Goal: Task Accomplishment & Management: Use online tool/utility

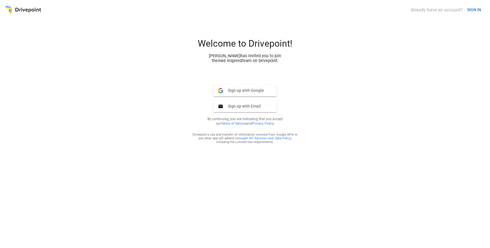
click at [228, 89] on span "Sign up with Google" at bounding box center [243, 90] width 41 height 5
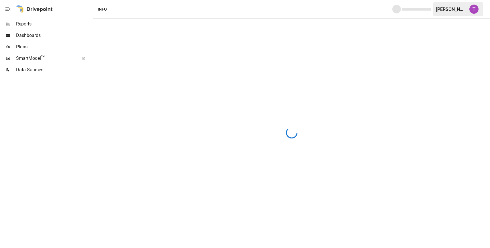
click at [35, 27] on span "Reports" at bounding box center [54, 24] width 76 height 7
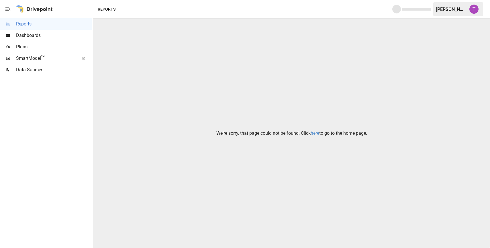
click at [315, 132] on link "here" at bounding box center [314, 133] width 9 height 5
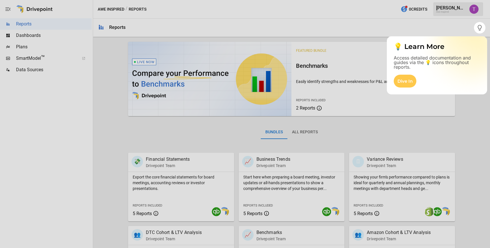
click at [442, 27] on div at bounding box center [236, 124] width 473 height 248
click at [404, 84] on div "Dive In" at bounding box center [404, 81] width 23 height 13
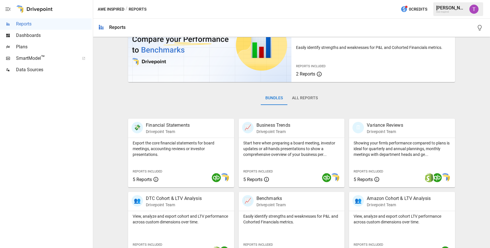
scroll to position [42, 0]
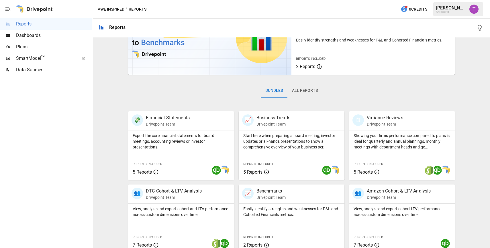
click at [30, 46] on span "Plans" at bounding box center [54, 47] width 76 height 7
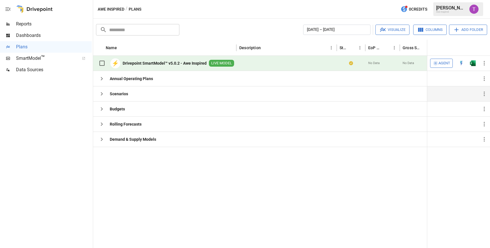
click at [103, 94] on icon "button" at bounding box center [101, 93] width 7 height 7
click at [96, 93] on div "Scenarios" at bounding box center [164, 93] width 143 height 15
click at [442, 61] on span "Agent" at bounding box center [444, 63] width 12 height 7
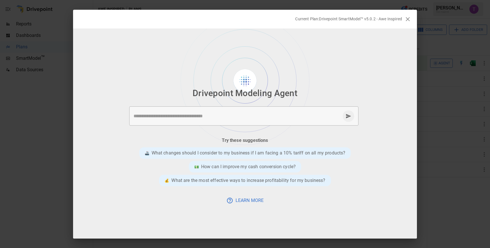
click at [169, 123] on div "* ​" at bounding box center [243, 115] width 229 height 19
click at [271, 115] on textarea "**********" at bounding box center [236, 116] width 207 height 7
click at [158, 116] on textarea "**********" at bounding box center [236, 116] width 207 height 7
type textarea "**********"
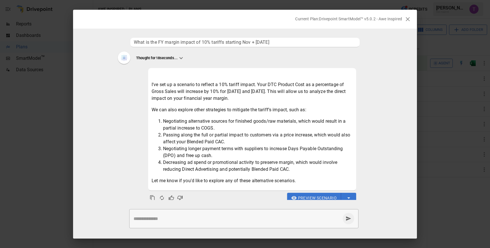
scroll to position [6, 0]
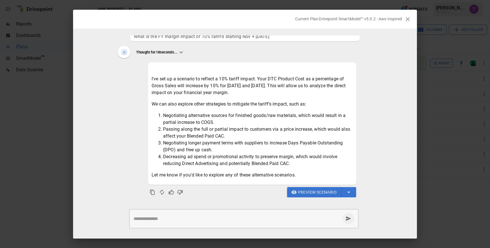
click at [308, 191] on span "Preview Scenario" at bounding box center [317, 192] width 39 height 7
click at [309, 192] on span "Preview Scenario" at bounding box center [317, 192] width 39 height 7
click at [326, 193] on span "Preview Scenario" at bounding box center [317, 192] width 39 height 7
click at [354, 192] on button "button" at bounding box center [348, 192] width 15 height 10
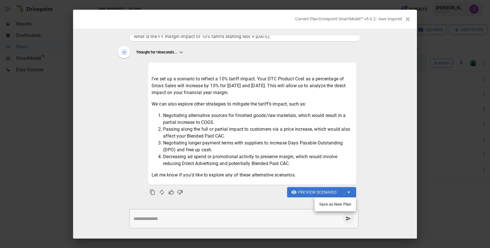
click at [338, 205] on li "Save as New Plan" at bounding box center [334, 204] width 41 height 9
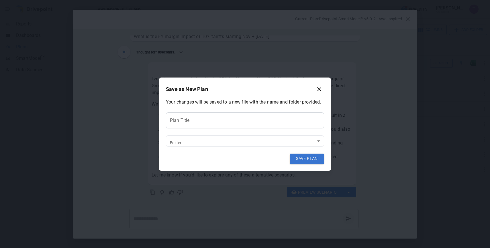
click at [196, 117] on input "Plan Title" at bounding box center [245, 121] width 158 height 16
type input "**********"
click at [297, 161] on button "SAVE PLAN" at bounding box center [306, 159] width 34 height 10
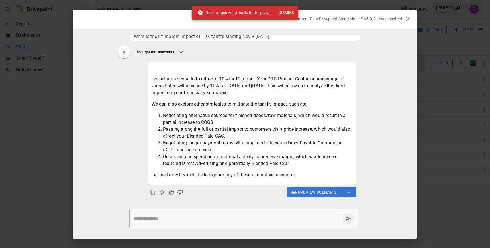
click at [285, 10] on button "Dismiss" at bounding box center [286, 12] width 20 height 11
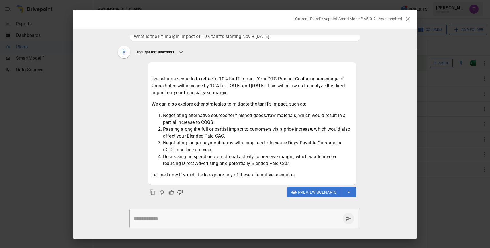
click at [319, 191] on span "Preview Scenario" at bounding box center [317, 192] width 39 height 7
click at [318, 191] on span "Preview Scenario" at bounding box center [317, 192] width 39 height 7
click at [321, 195] on span "Preview Scenario" at bounding box center [317, 192] width 39 height 7
click at [409, 18] on icon "button" at bounding box center [407, 19] width 7 height 7
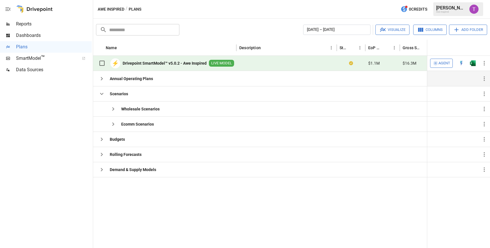
click at [104, 78] on icon "button" at bounding box center [101, 78] width 7 height 7
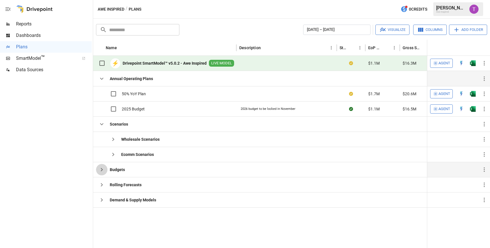
click at [104, 173] on icon "button" at bounding box center [101, 169] width 7 height 7
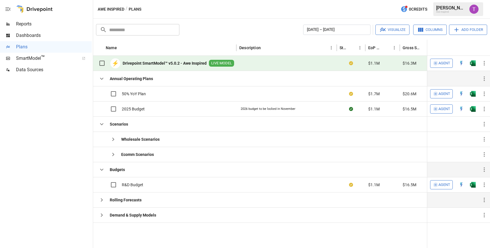
click at [101, 200] on icon "button" at bounding box center [101, 200] width 7 height 7
click at [100, 221] on div "Demand & Supply Models" at bounding box center [126, 215] width 60 height 11
click at [100, 198] on icon "button" at bounding box center [101, 200] width 7 height 7
click at [101, 217] on icon "button" at bounding box center [101, 215] width 7 height 7
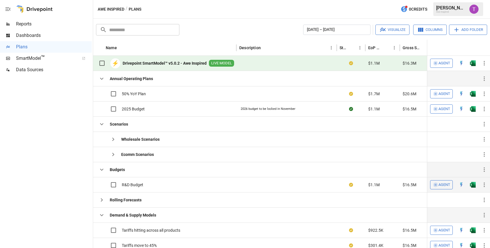
scroll to position [4, 0]
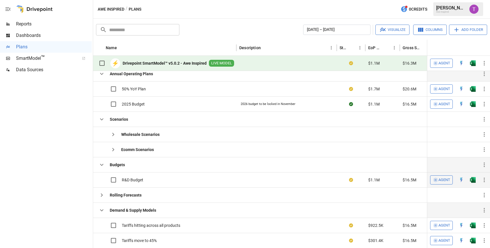
click at [146, 184] on div "R&D Budget" at bounding box center [164, 179] width 143 height 15
click at [395, 30] on button "Visualize" at bounding box center [392, 30] width 34 height 10
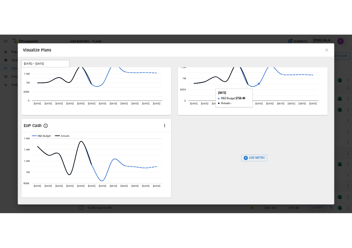
scroll to position [0, 0]
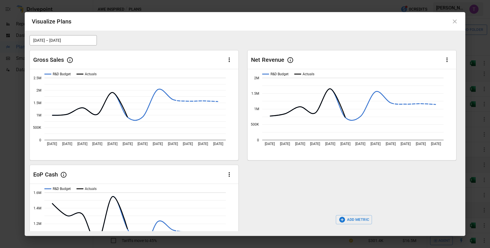
click at [455, 22] on icon at bounding box center [454, 21] width 4 height 4
